Goal: Understand process/instructions

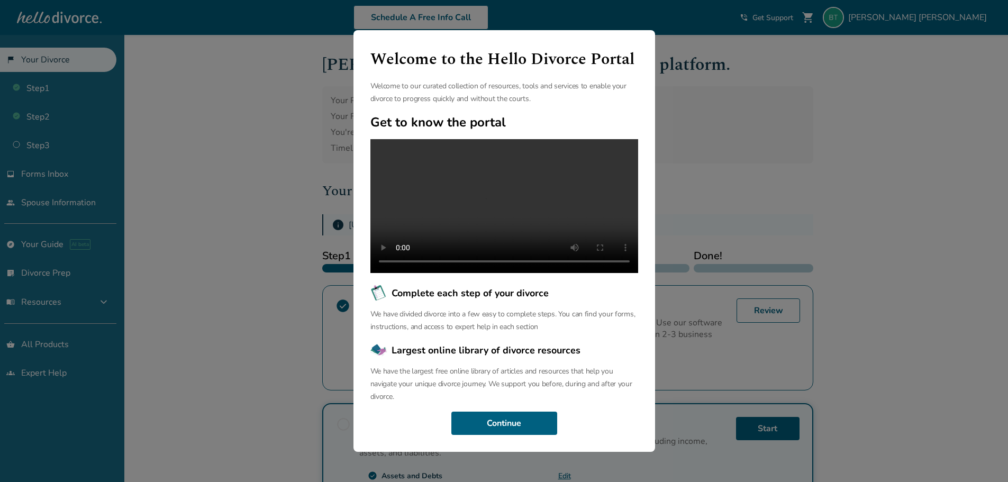
scroll to position [24, 0]
click at [498, 426] on button "Continue" at bounding box center [504, 423] width 106 height 23
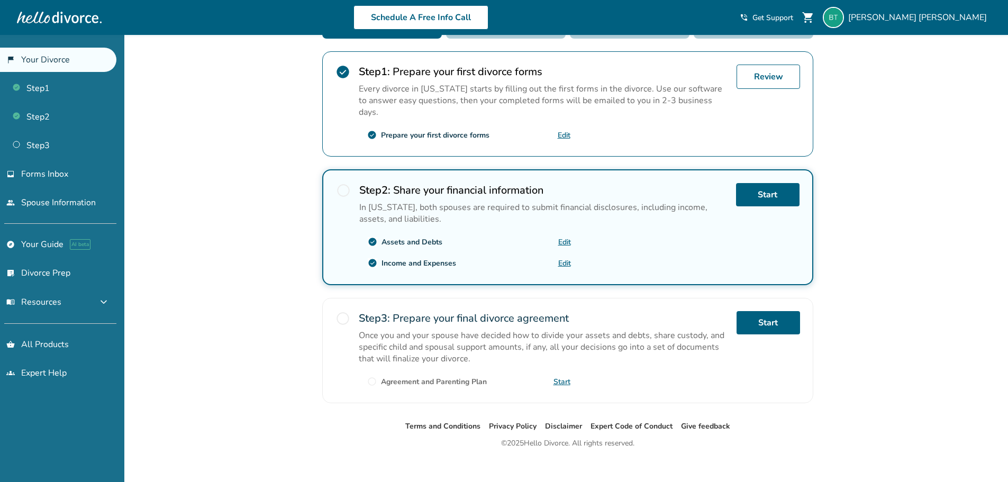
scroll to position [234, 0]
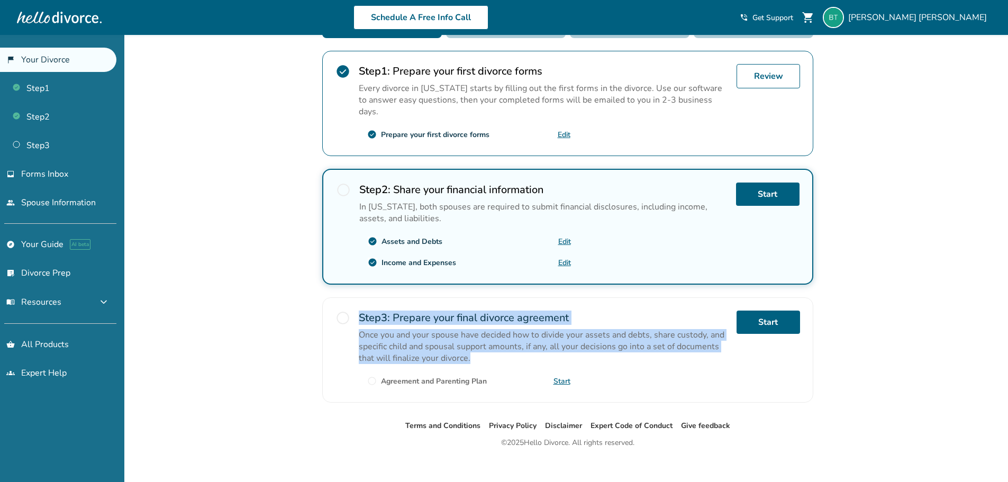
drag, startPoint x: 485, startPoint y: 346, endPoint x: 353, endPoint y: 327, distance: 132.5
click at [353, 327] on div "radio_button_unchecked Step 3 : Prepare your final divorce agreement Once you a…" at bounding box center [567, 349] width 491 height 105
drag, startPoint x: 402, startPoint y: 335, endPoint x: 543, endPoint y: 345, distance: 141.0
click at [403, 336] on div "Once you and your spouse have decided how to divide your assets and debts, shar…" at bounding box center [543, 346] width 369 height 35
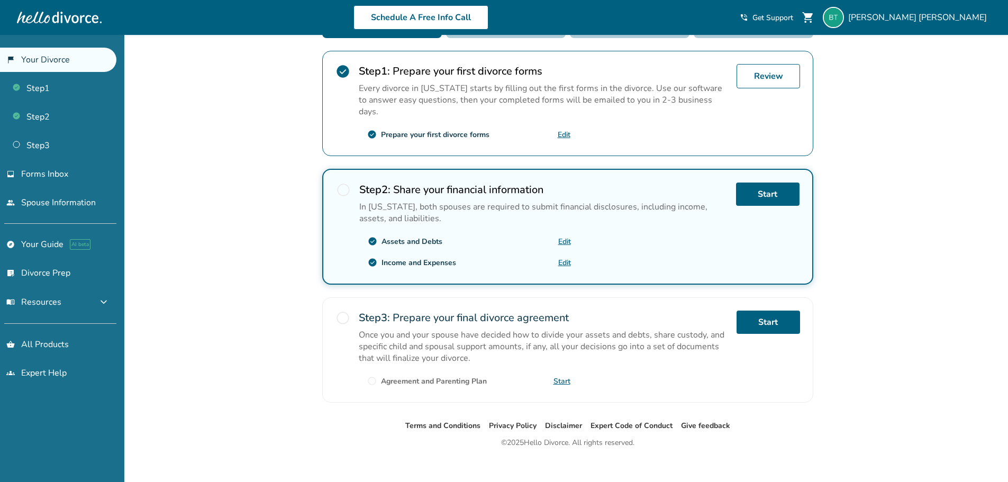
click at [737, 373] on div "Start" at bounding box center [767, 350] width 63 height 79
click at [69, 122] on link "Step 2" at bounding box center [58, 117] width 116 height 24
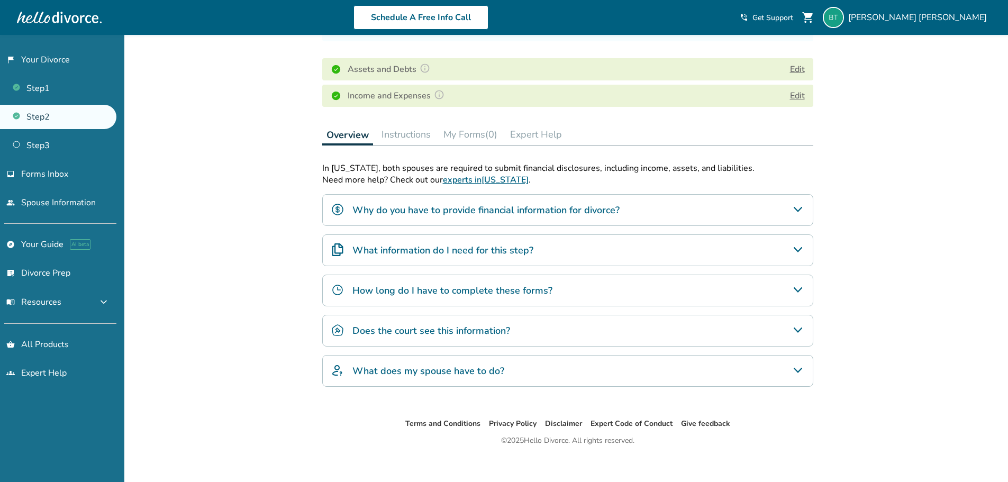
scroll to position [130, 0]
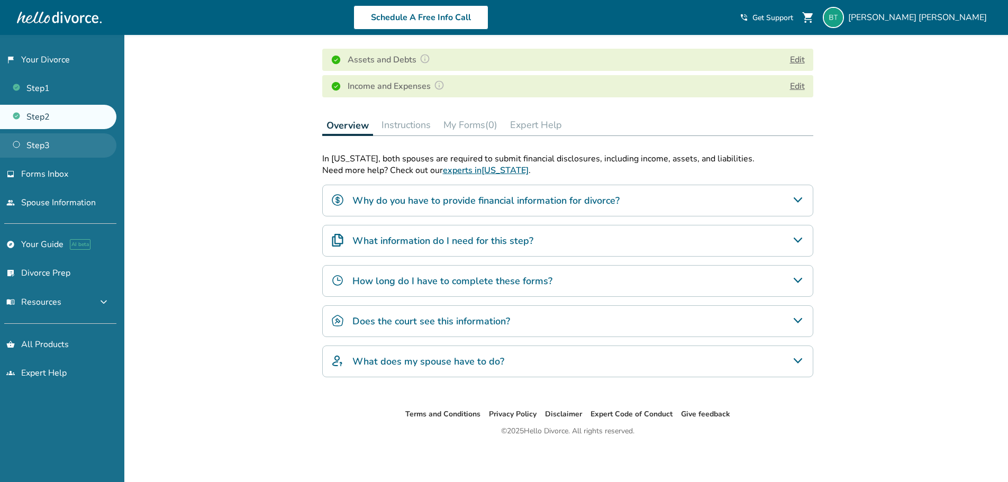
click at [87, 142] on link "Step 3" at bounding box center [58, 145] width 116 height 24
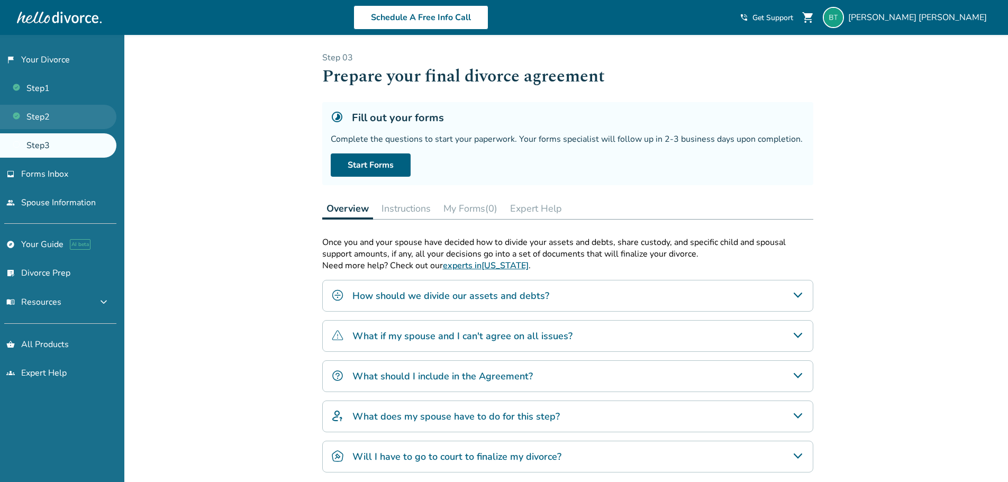
click at [76, 112] on link "Step 2" at bounding box center [58, 117] width 116 height 24
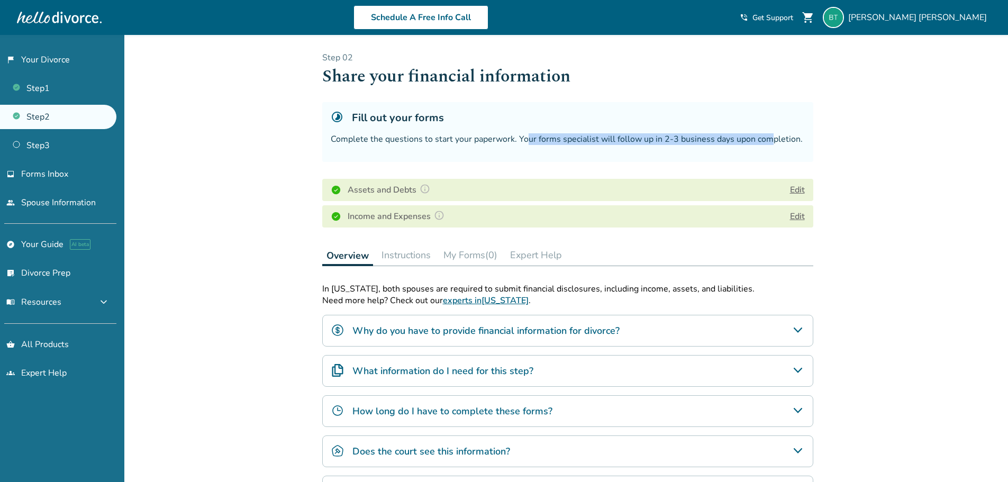
drag, startPoint x: 525, startPoint y: 142, endPoint x: 735, endPoint y: 166, distance: 211.3
click at [770, 166] on div "Step 0 2 Share your financial information Fill out your forms Complete the ques…" at bounding box center [567, 142] width 491 height 180
click at [859, 156] on div "Added to cart Step 0 2 Share your financial information Fill out your forms Com…" at bounding box center [504, 323] width 1008 height 577
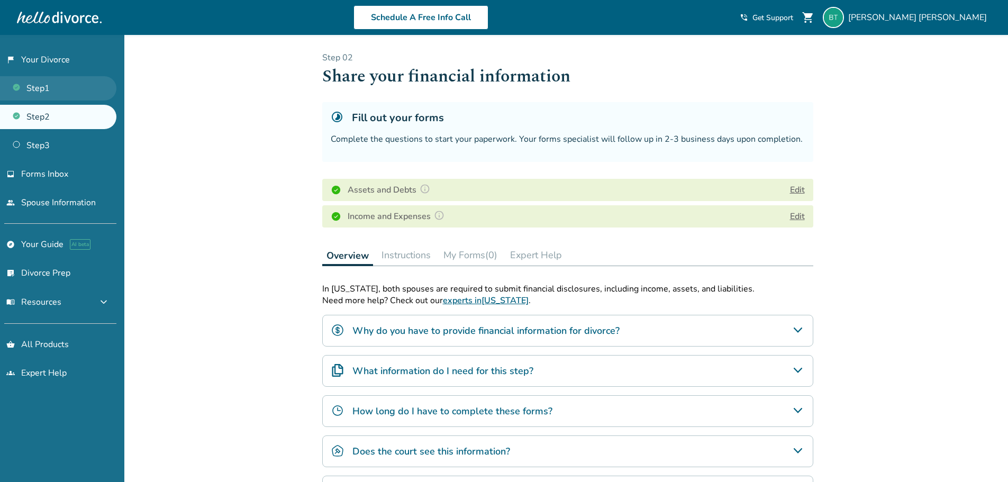
click at [72, 90] on link "Step 1" at bounding box center [58, 88] width 116 height 24
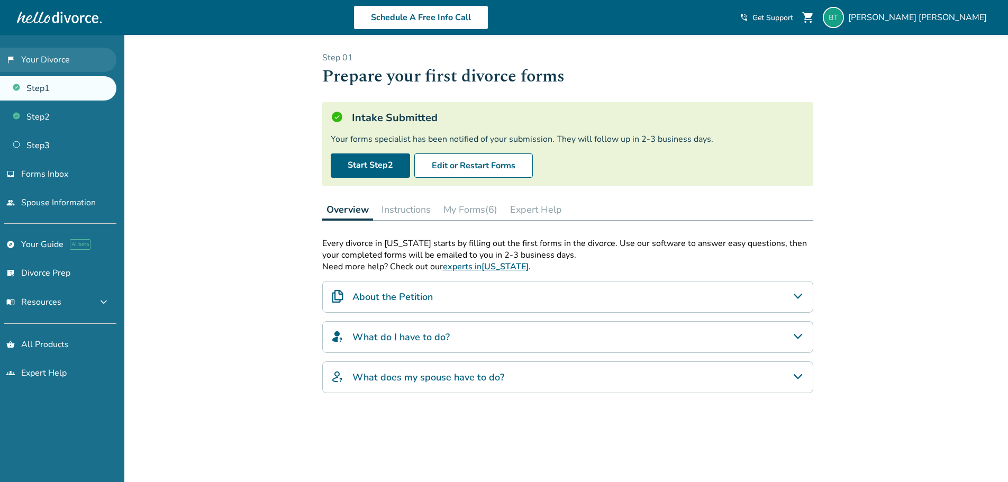
click at [72, 65] on link "flag_2 Your Divorce" at bounding box center [58, 60] width 116 height 24
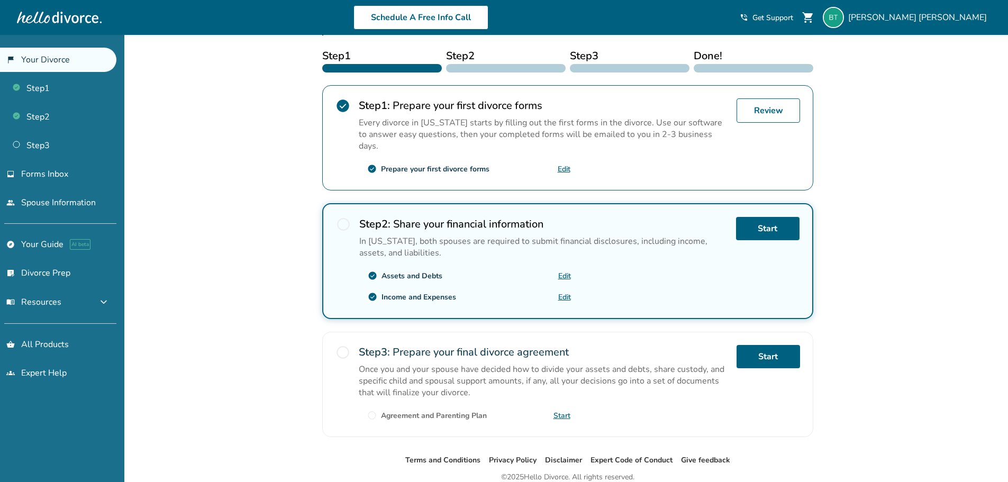
scroll to position [234, 0]
